Goal: Navigation & Orientation: Find specific page/section

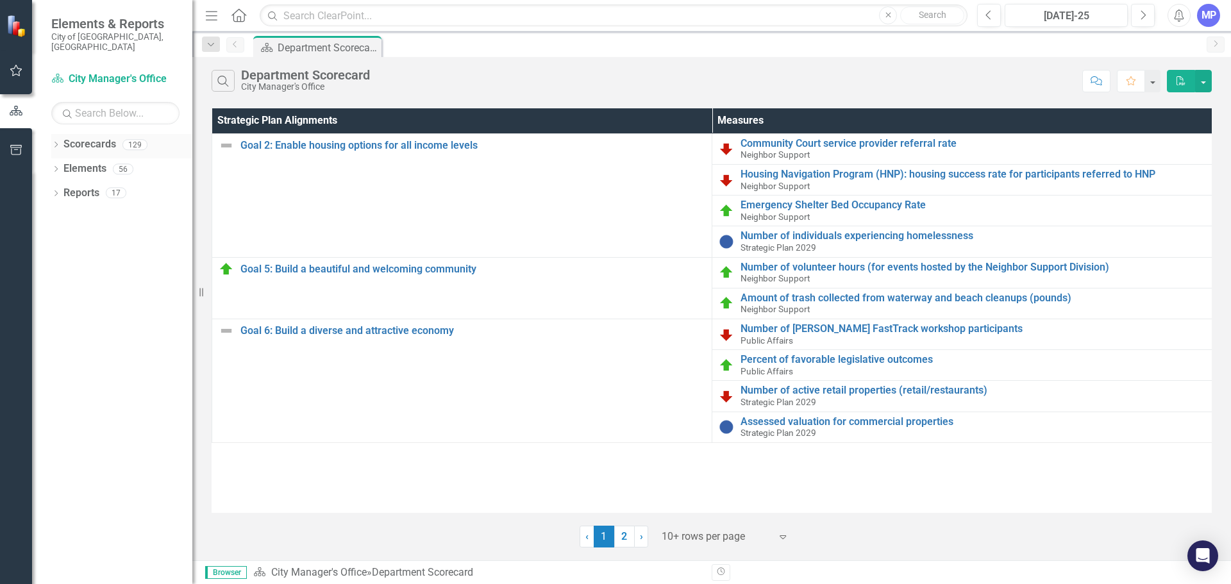
click at [56, 142] on icon "Dropdown" at bounding box center [55, 145] width 9 height 7
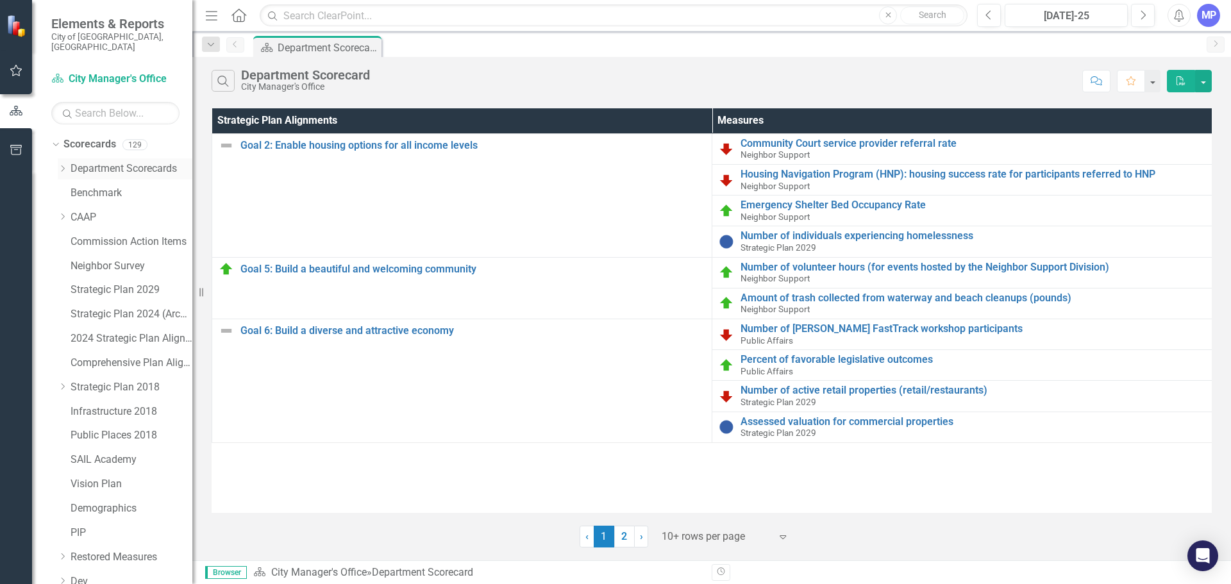
click at [90, 162] on link "Department Scorecards" at bounding box center [132, 169] width 122 height 15
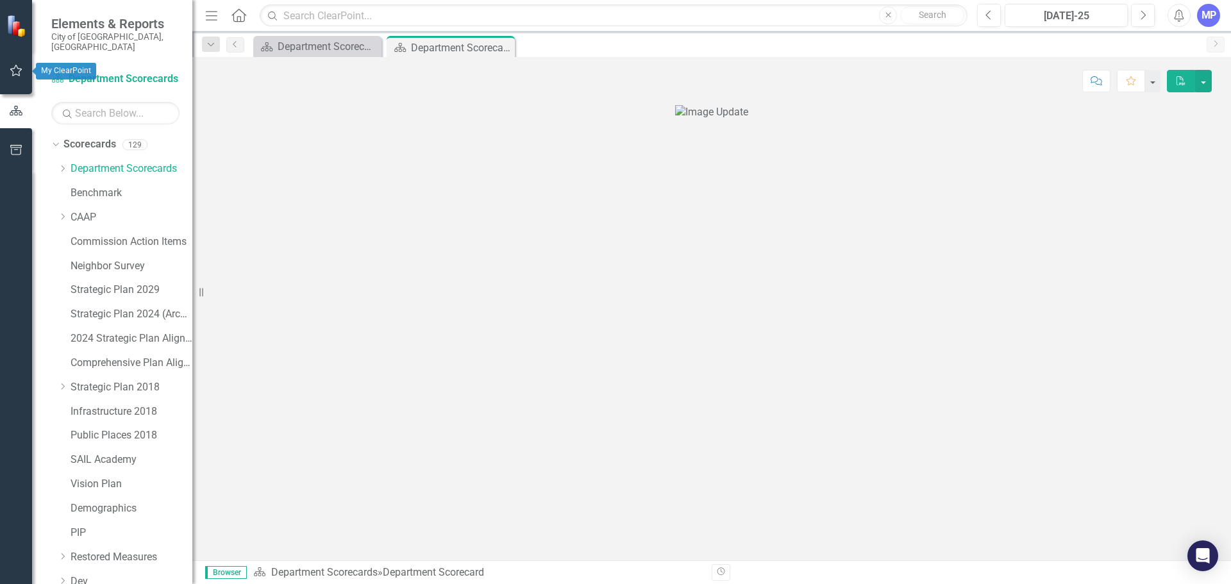
click at [19, 71] on icon "button" at bounding box center [16, 70] width 13 height 10
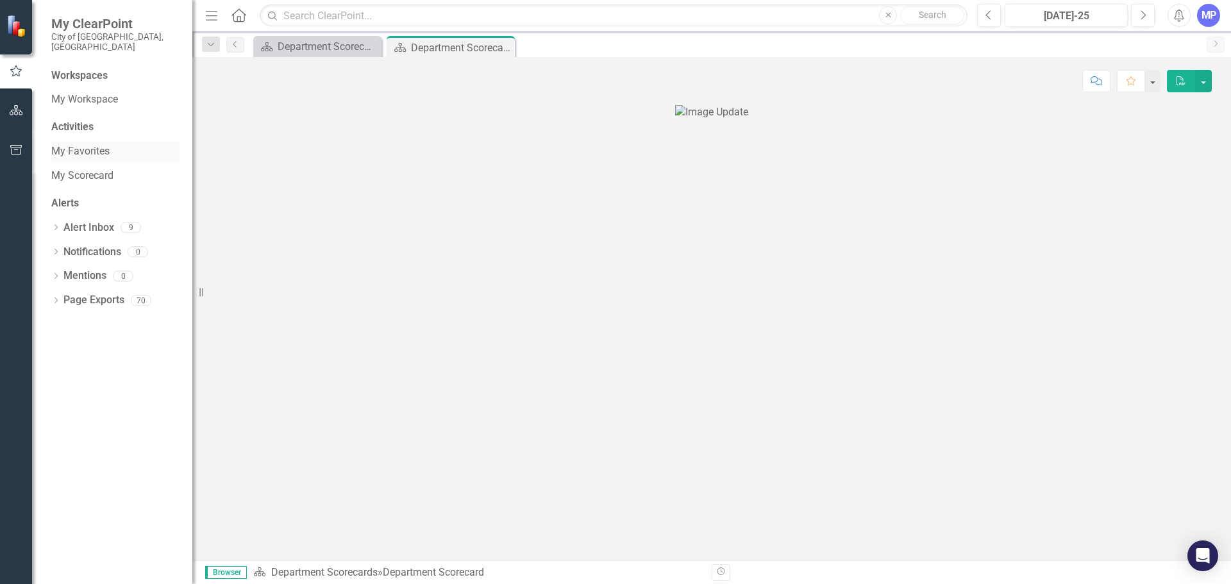
click at [103, 144] on link "My Favorites" at bounding box center [115, 151] width 128 height 15
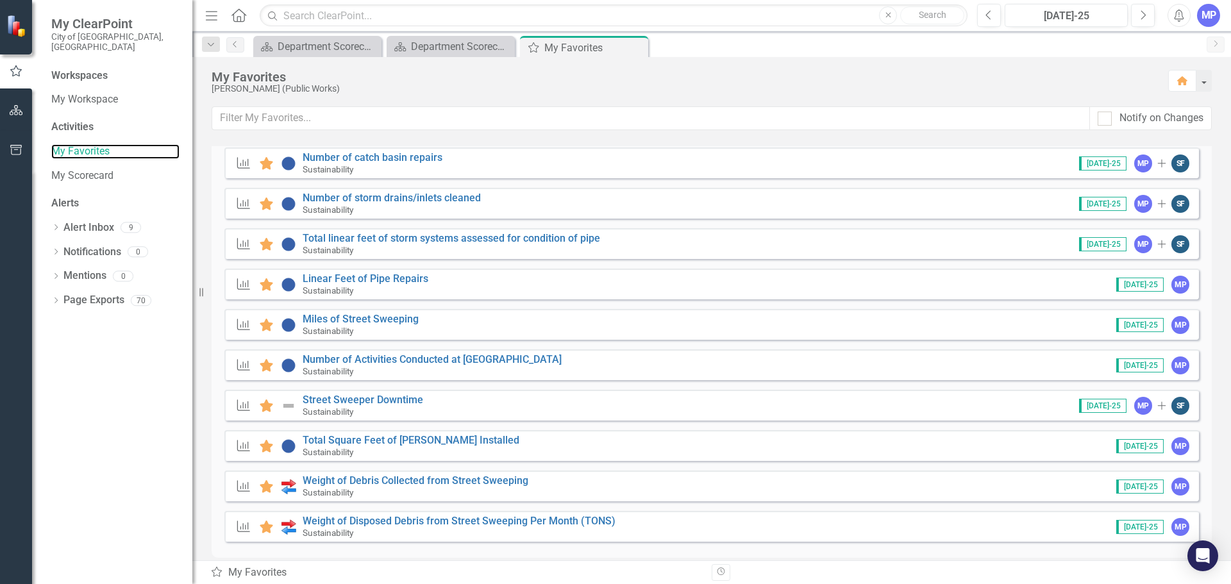
scroll to position [192, 0]
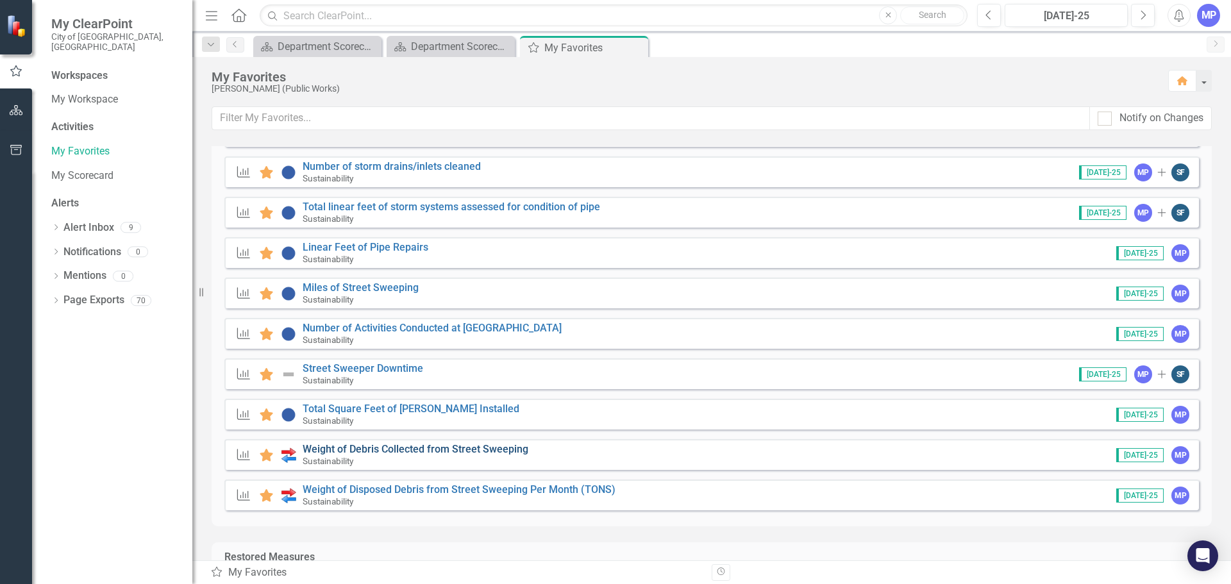
click at [412, 447] on link "Weight of Debris Collected from Street Sweeping" at bounding box center [416, 449] width 226 height 12
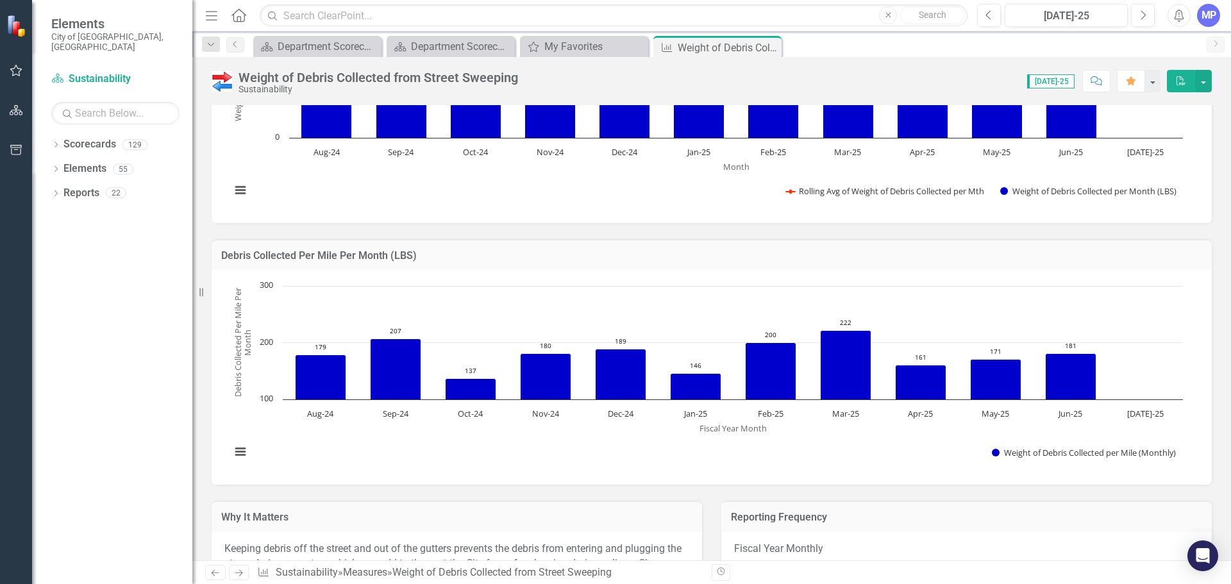
scroll to position [192, 0]
